Goal: Information Seeking & Learning: Learn about a topic

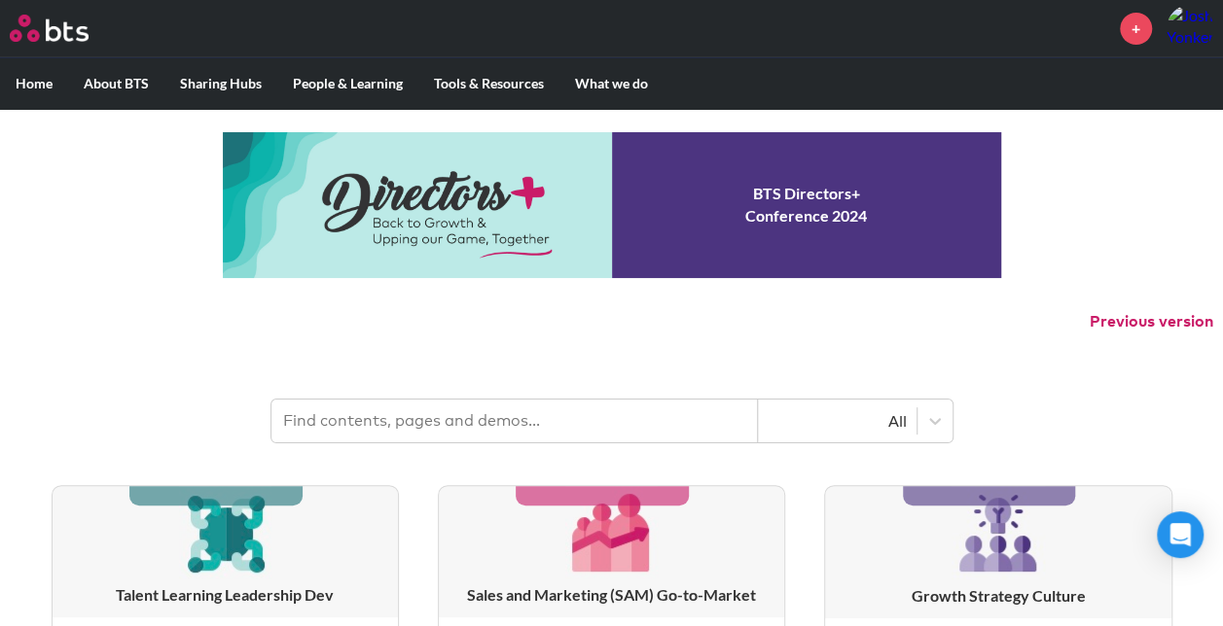
click at [366, 412] on input "text" at bounding box center [514, 421] width 486 height 43
type input "multipliers"
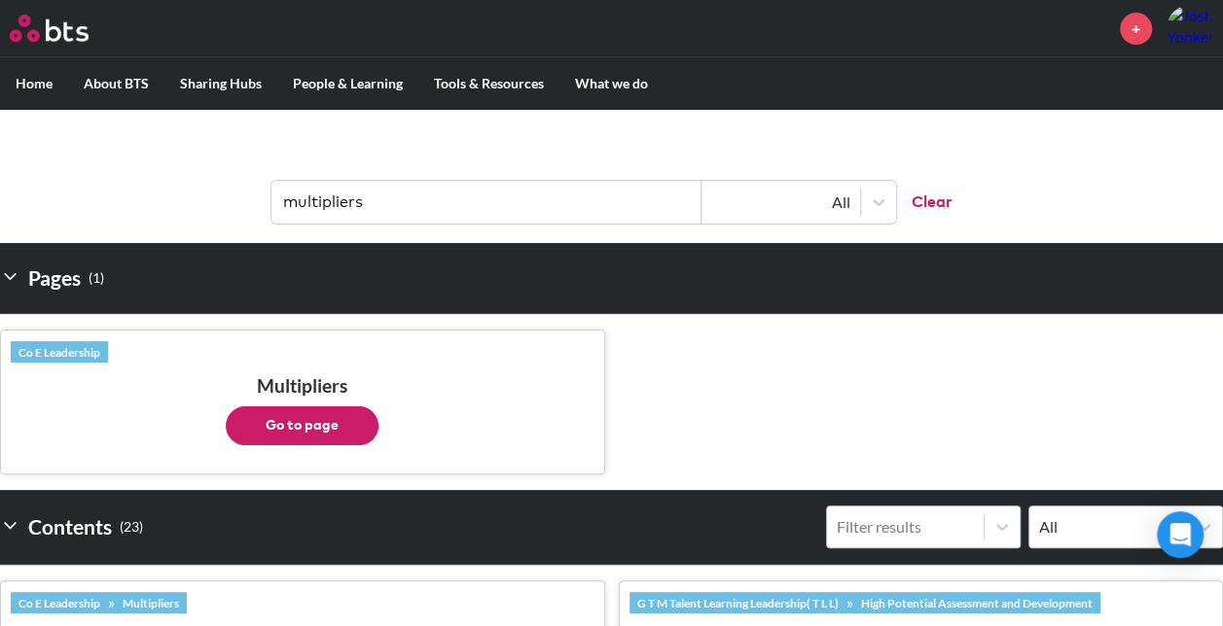
scroll to position [292, 0]
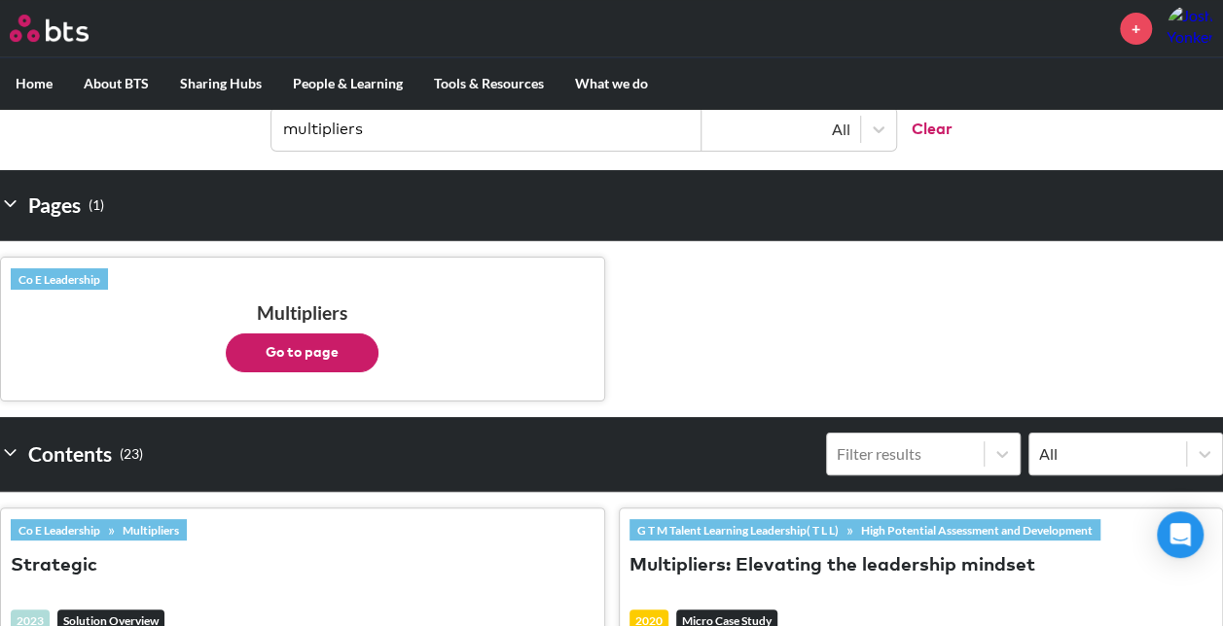
click at [309, 357] on button "Go to page" at bounding box center [302, 353] width 153 height 39
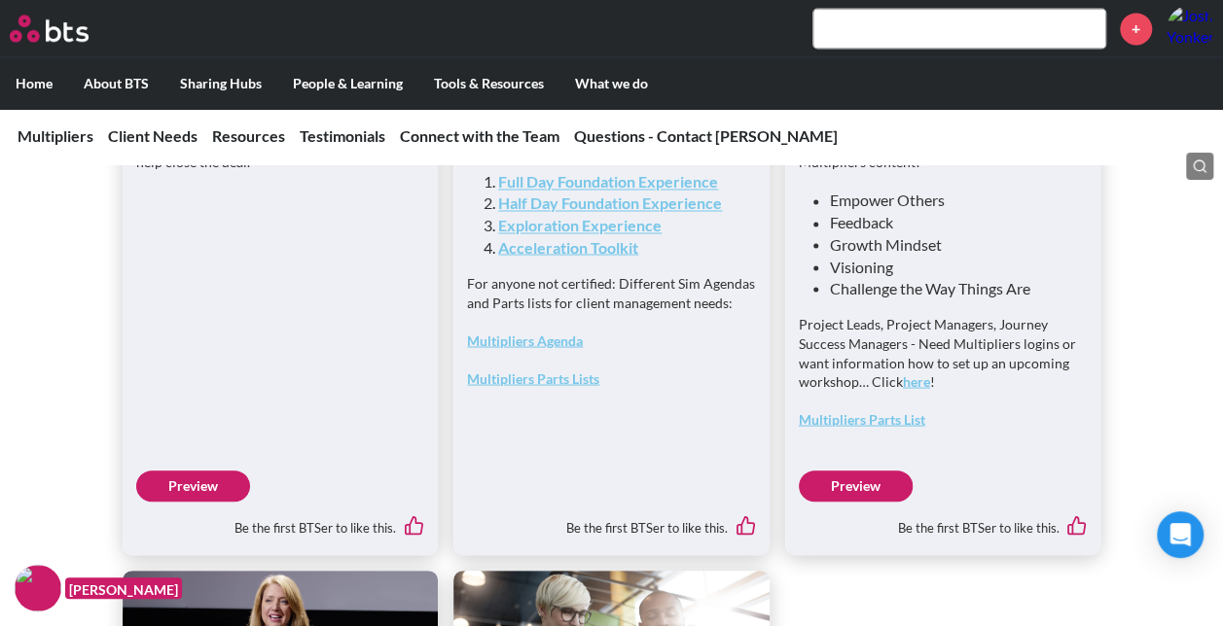
scroll to position [5290, 0]
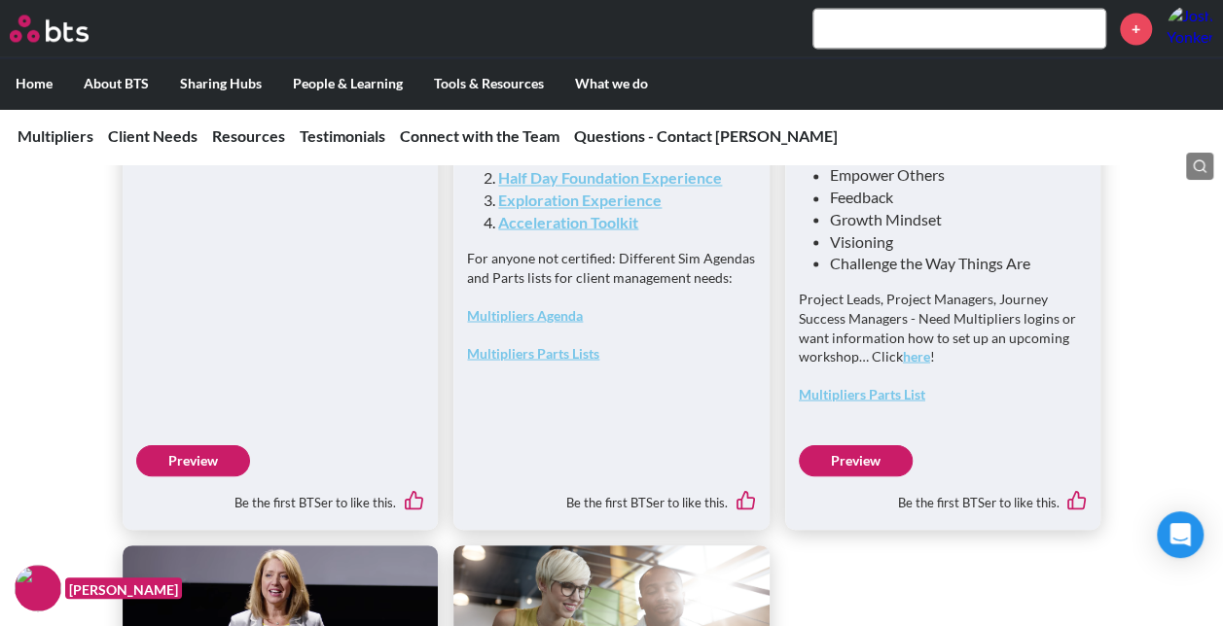
click at [551, 361] on link "Multipliers Parts Lists" at bounding box center [533, 352] width 132 height 17
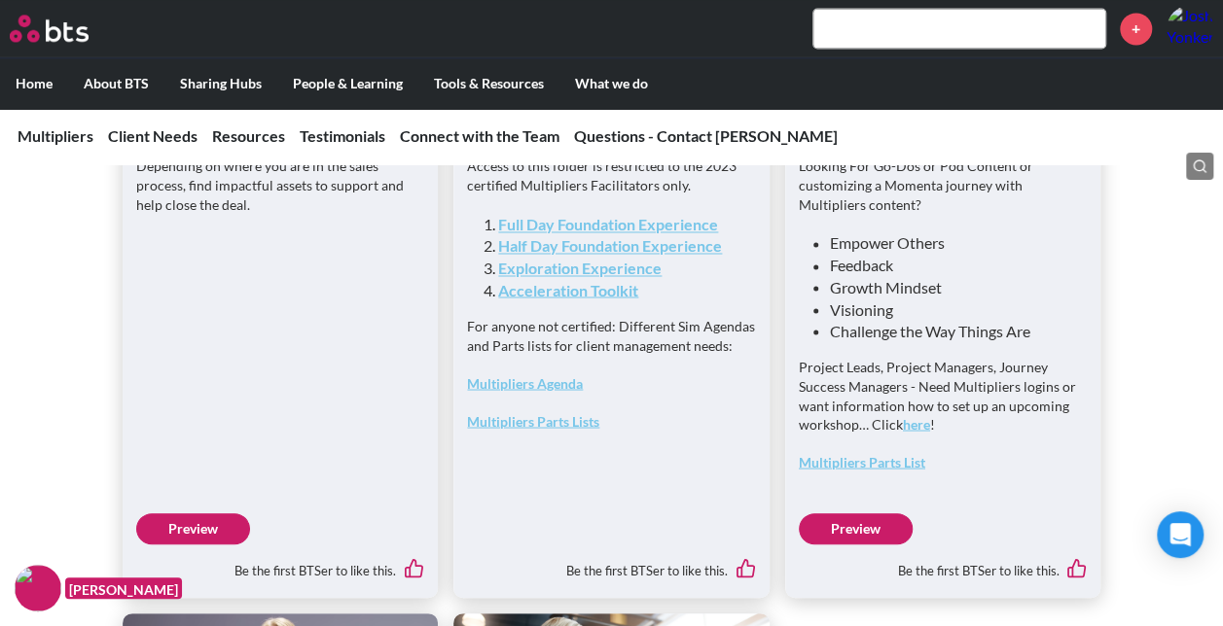
scroll to position [5192, 0]
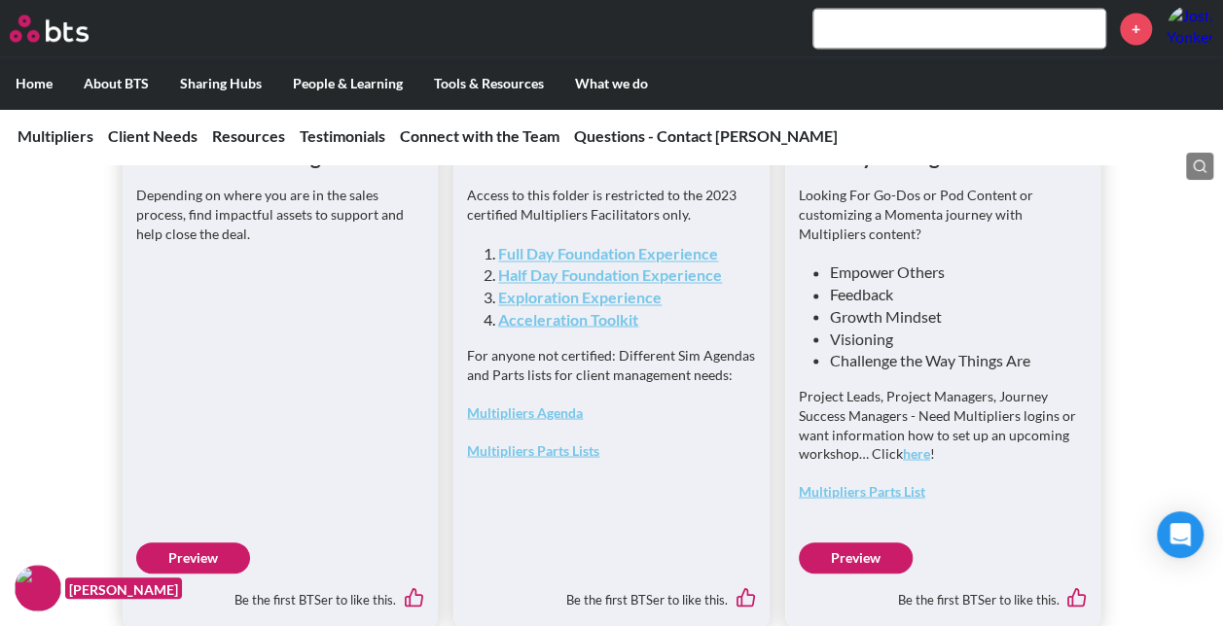
click at [620, 306] on link "Exploration Experience" at bounding box center [579, 297] width 163 height 18
click at [648, 263] on link "Full Day Foundation Experience" at bounding box center [608, 253] width 220 height 18
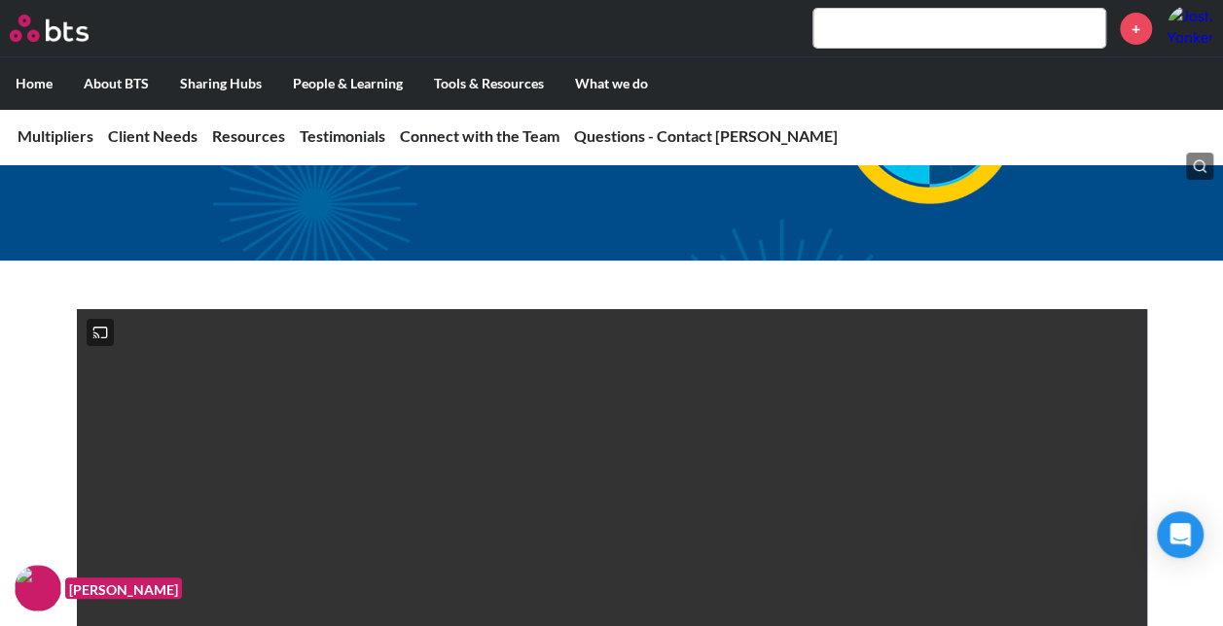
scroll to position [0, 0]
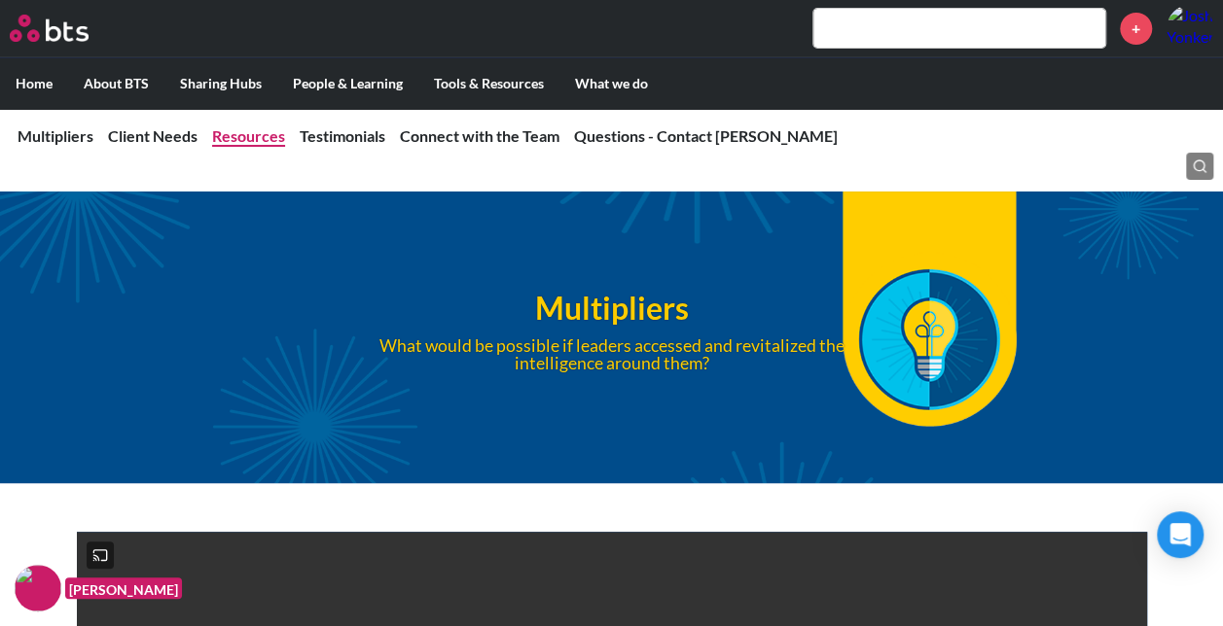
click at [221, 143] on link "Resources" at bounding box center [248, 135] width 73 height 18
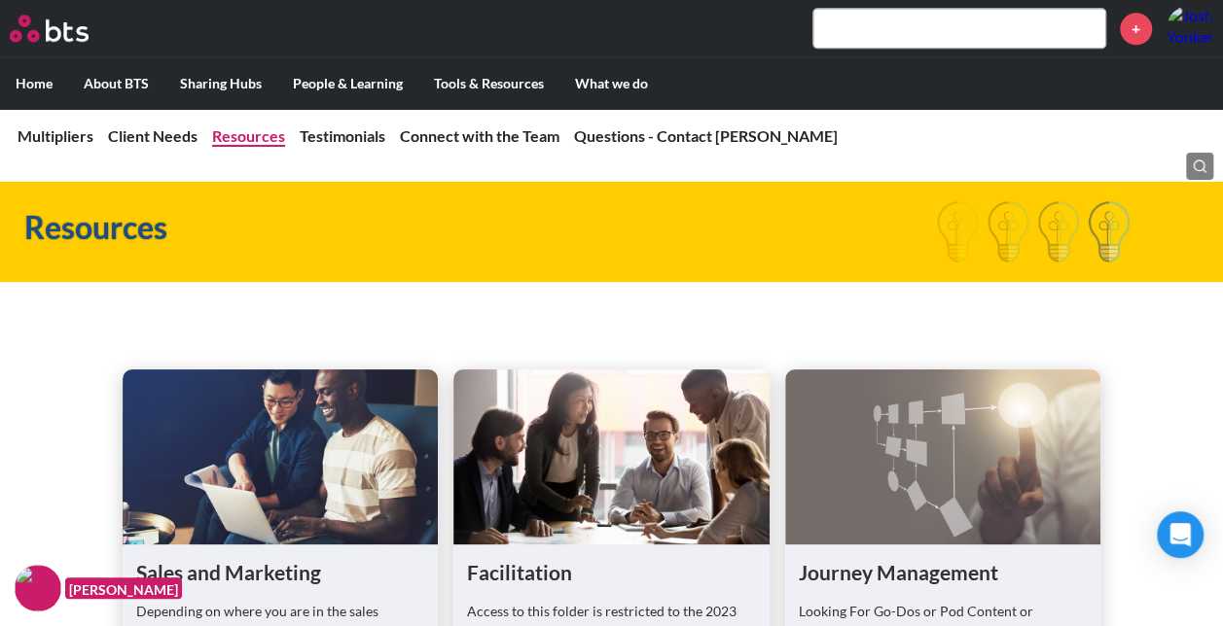
scroll to position [4824, 0]
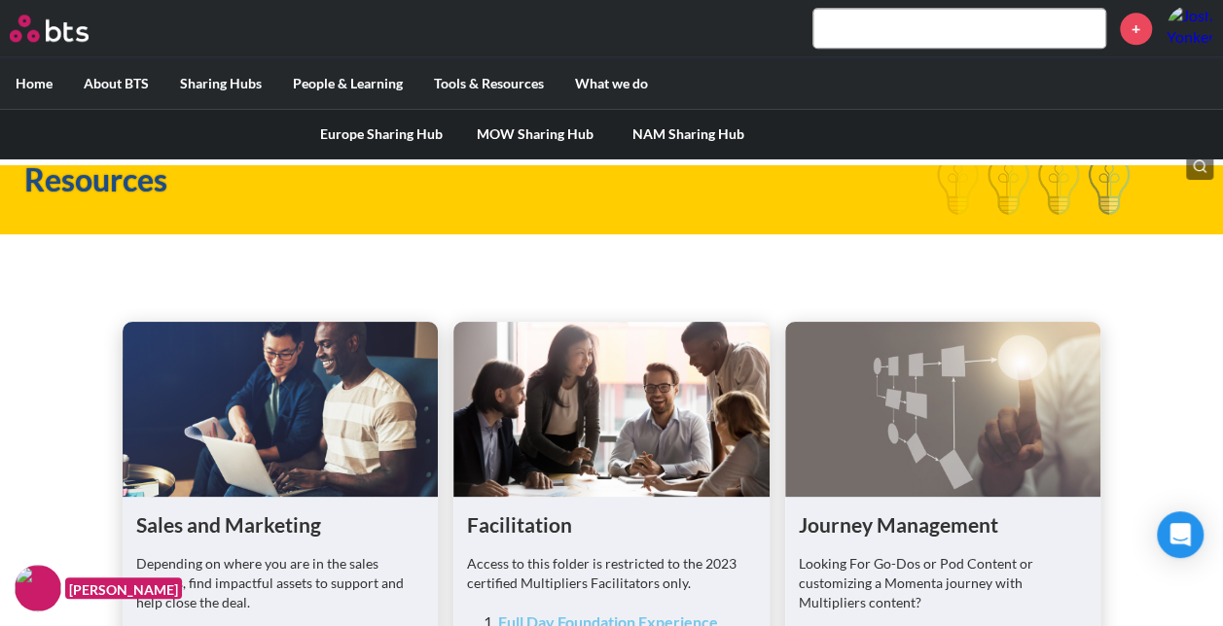
click at [535, 126] on link "MOW Sharing Hub" at bounding box center [535, 134] width 154 height 51
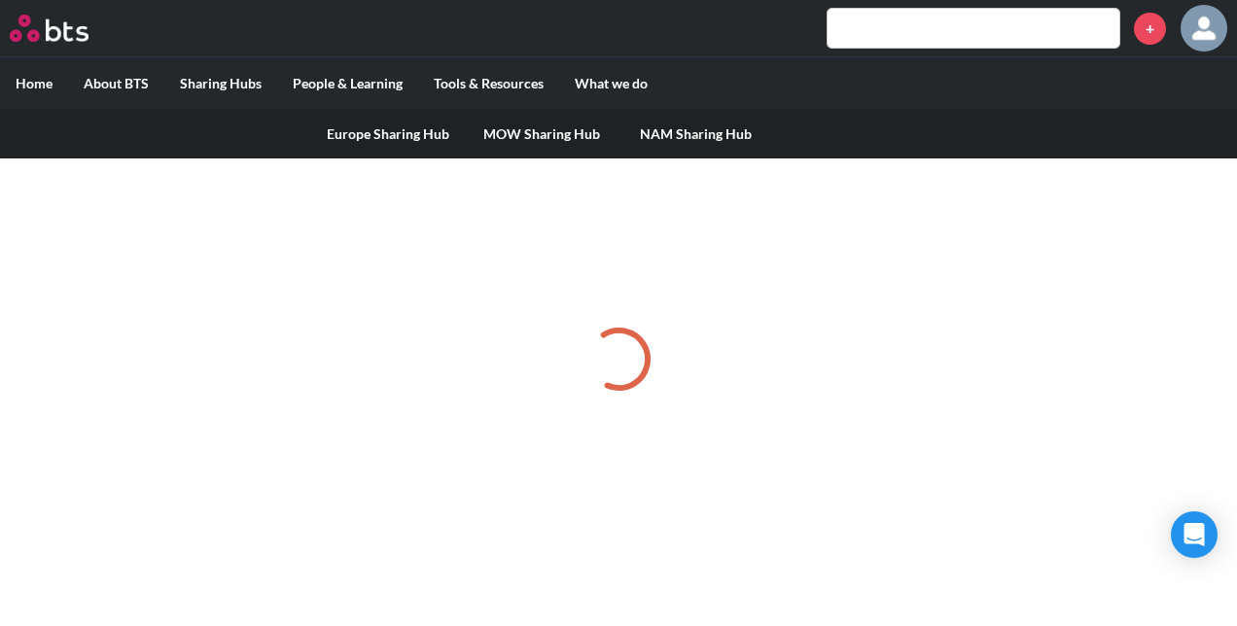
click at [666, 126] on link "NAM Sharing Hub" at bounding box center [696, 134] width 154 height 51
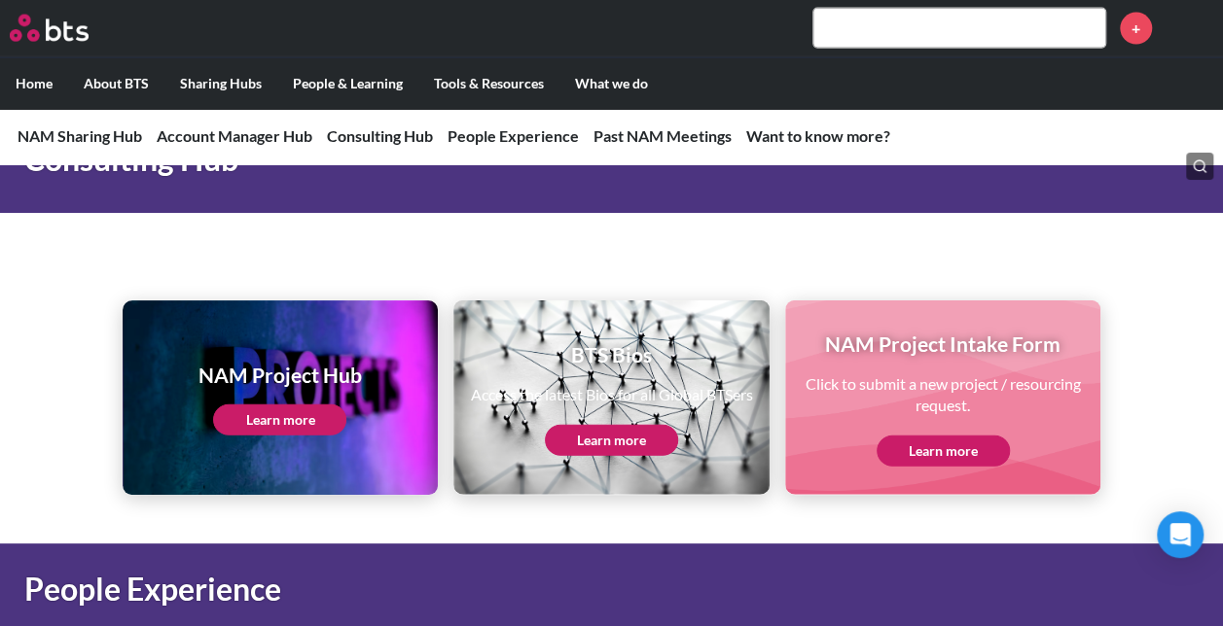
scroll to position [2276, 0]
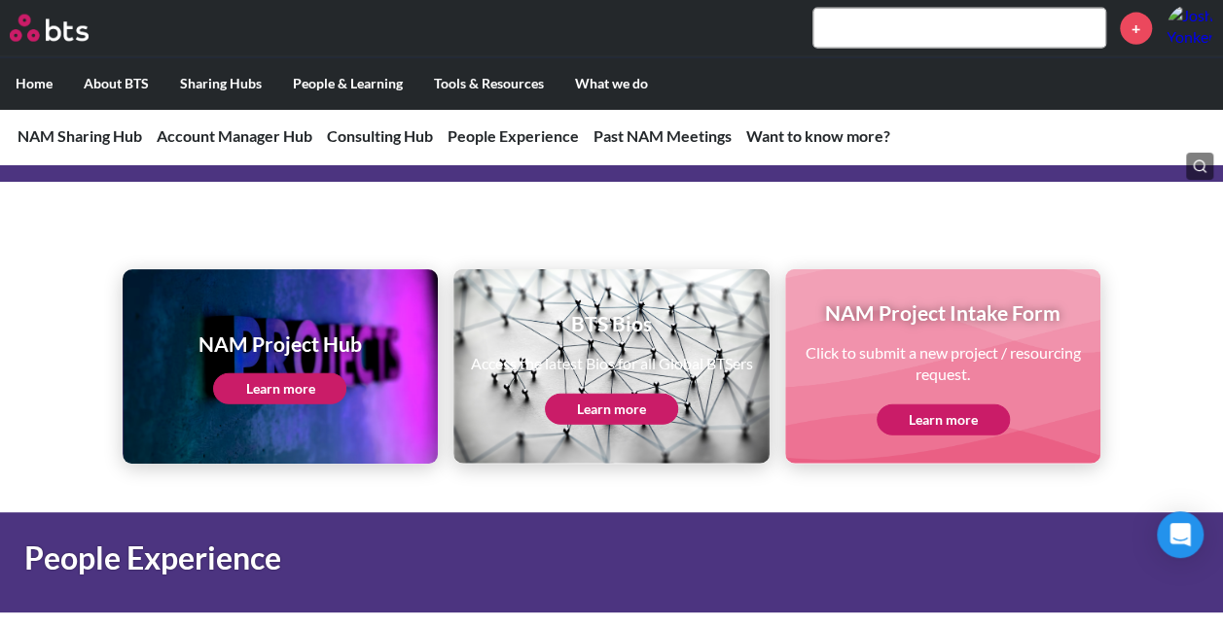
click at [292, 374] on link "Learn more" at bounding box center [279, 389] width 133 height 31
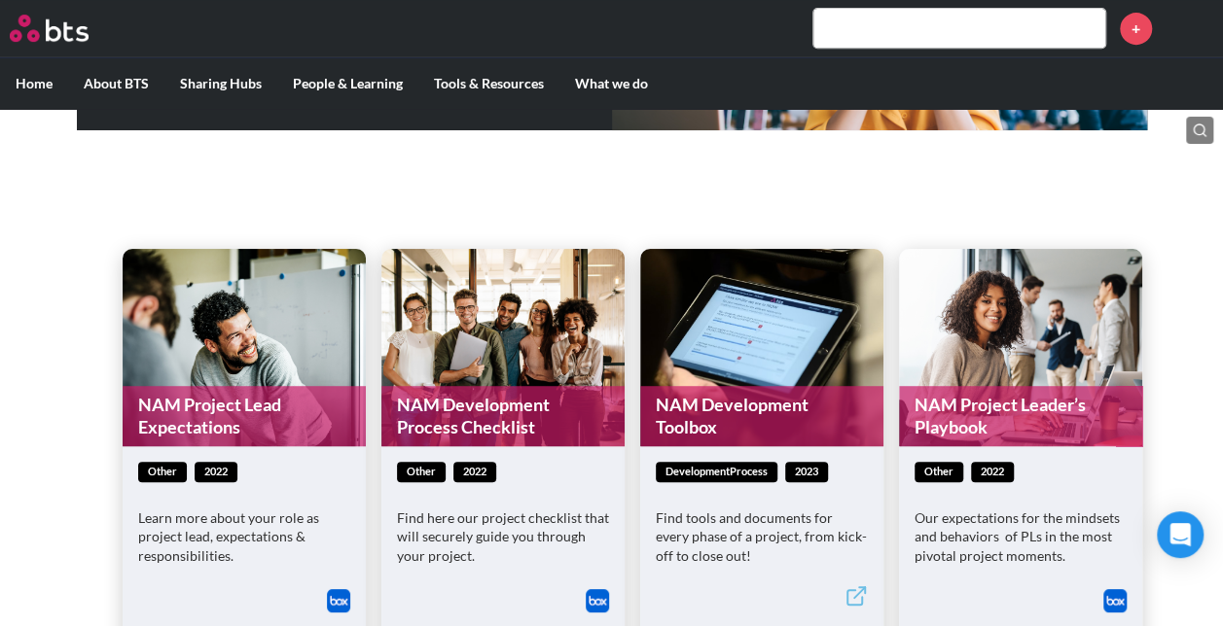
scroll to position [595, 0]
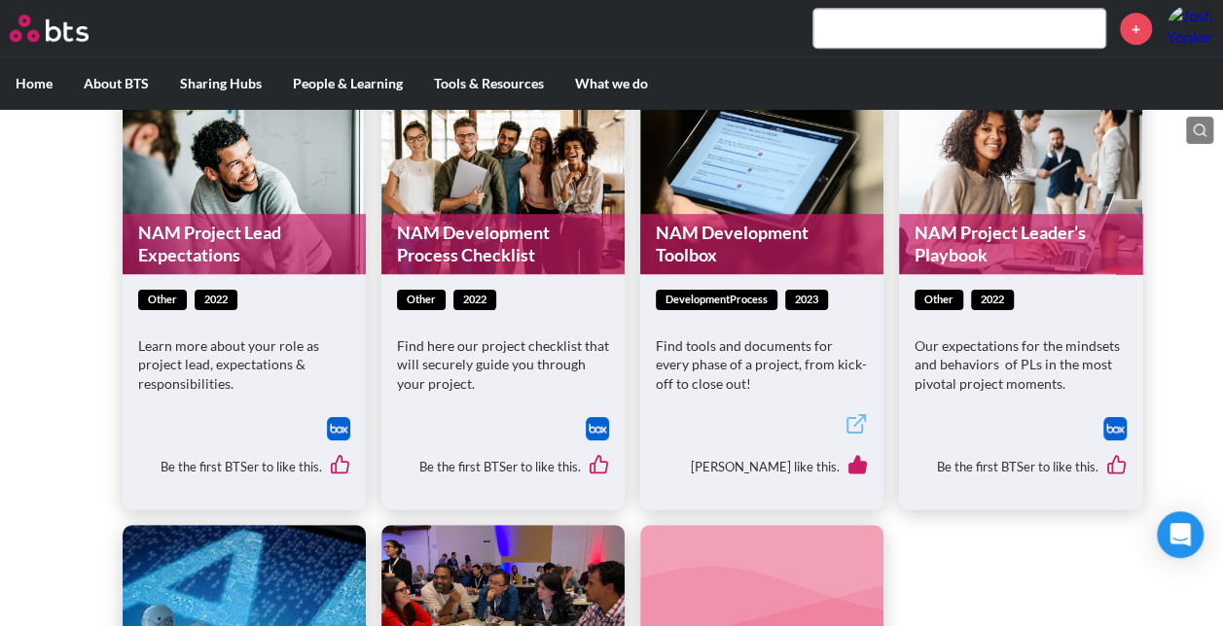
click at [802, 259] on link "NAM Development Toolbox" at bounding box center [761, 244] width 243 height 61
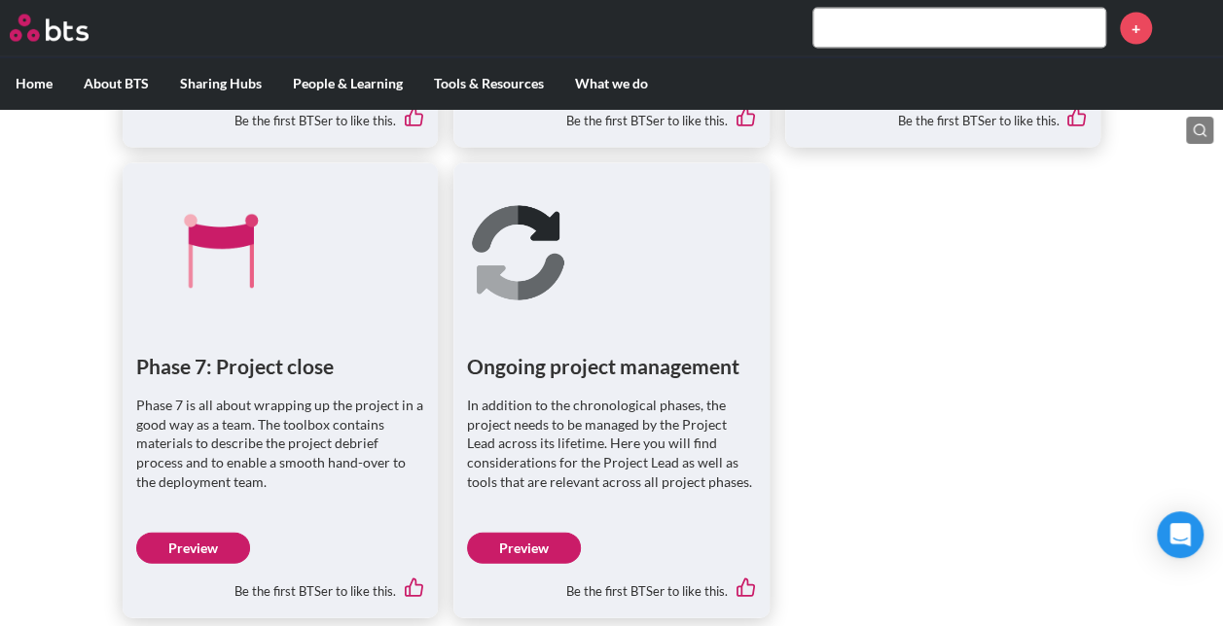
scroll to position [1935, 0]
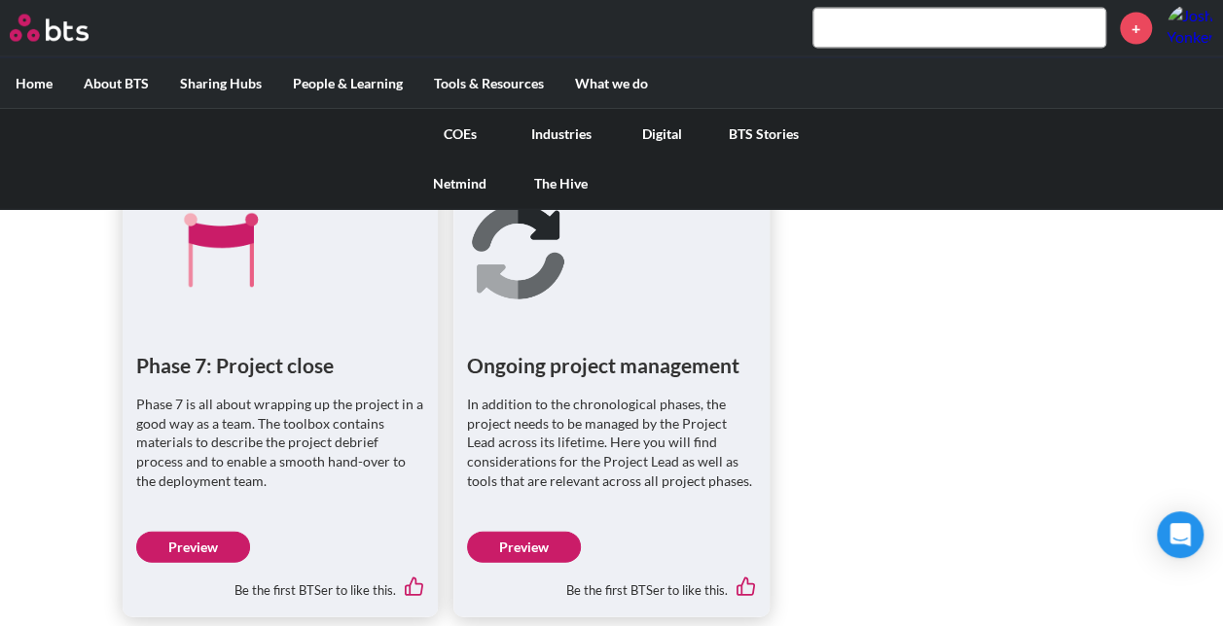
click at [462, 134] on link "COEs" at bounding box center [460, 134] width 101 height 51
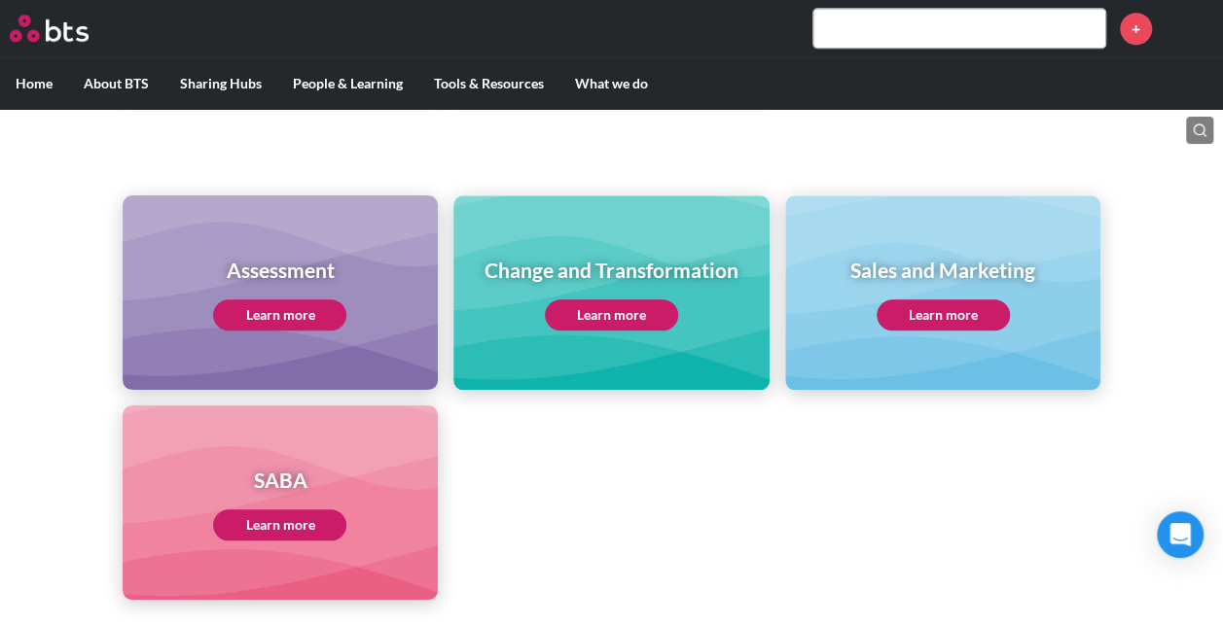
scroll to position [778, 0]
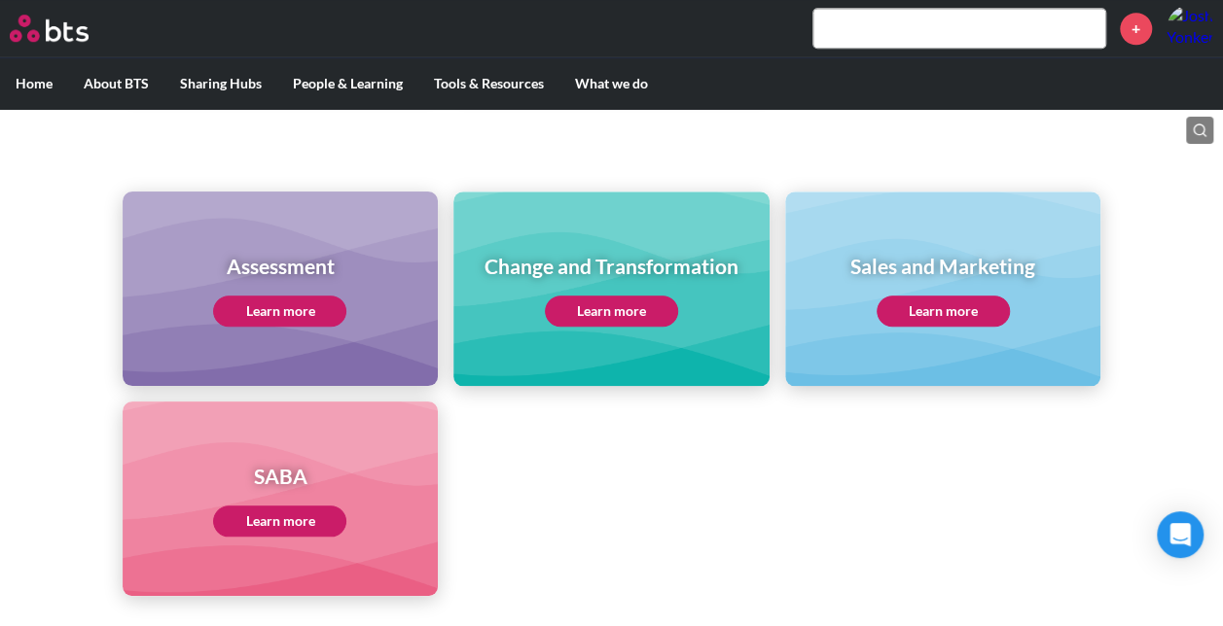
click at [251, 542] on div "SABA Learn more" at bounding box center [281, 499] width 316 height 195
click at [265, 525] on link "Learn more" at bounding box center [279, 521] width 133 height 31
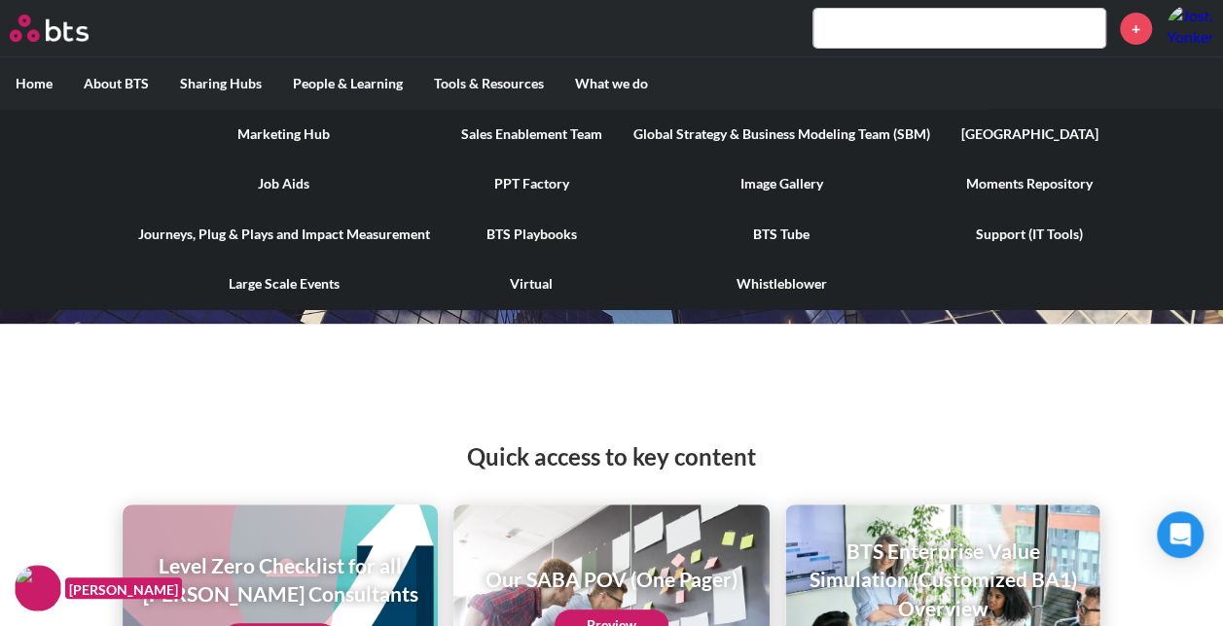
click at [1031, 179] on link "Moments Repository" at bounding box center [1030, 184] width 168 height 51
